Goal: Task Accomplishment & Management: Manage account settings

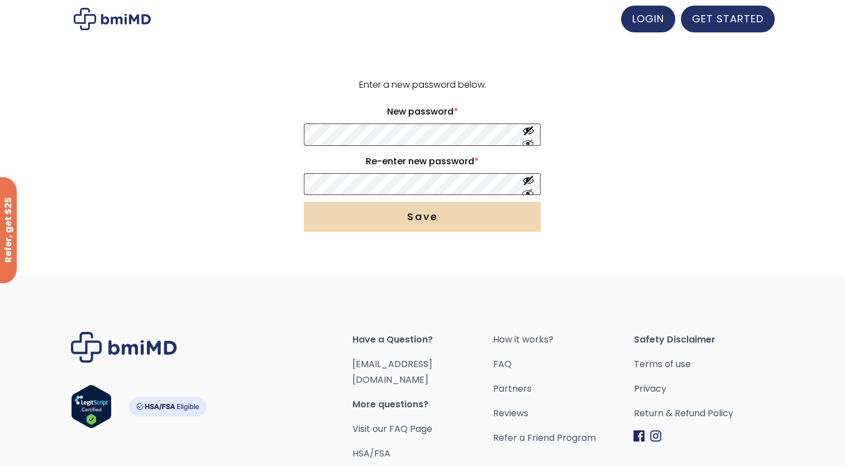
click at [418, 226] on button "Save" at bounding box center [422, 217] width 237 height 30
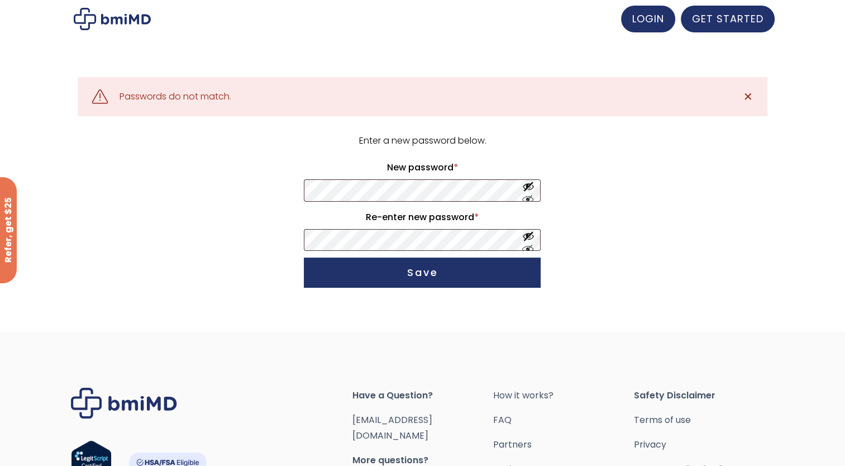
drag, startPoint x: 84, startPoint y: 340, endPoint x: 0, endPoint y: 373, distance: 90.0
click at [0, 373] on html "JOIN 50k+ MEMBERS IN REACHING THEIR WEIGHT LOSS GOALS .path{fill:none;stroke:#3…" at bounding box center [422, 233] width 845 height 466
